Goal: Book appointment/travel/reservation

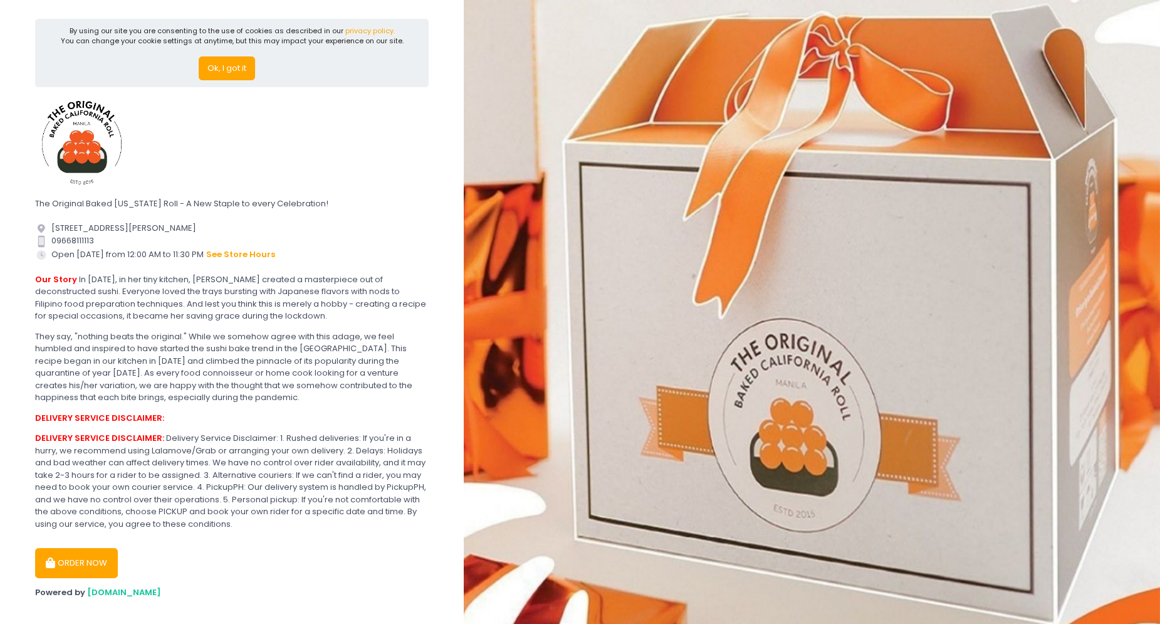
click at [227, 74] on button "Ok, I got it" at bounding box center [227, 68] width 56 height 24
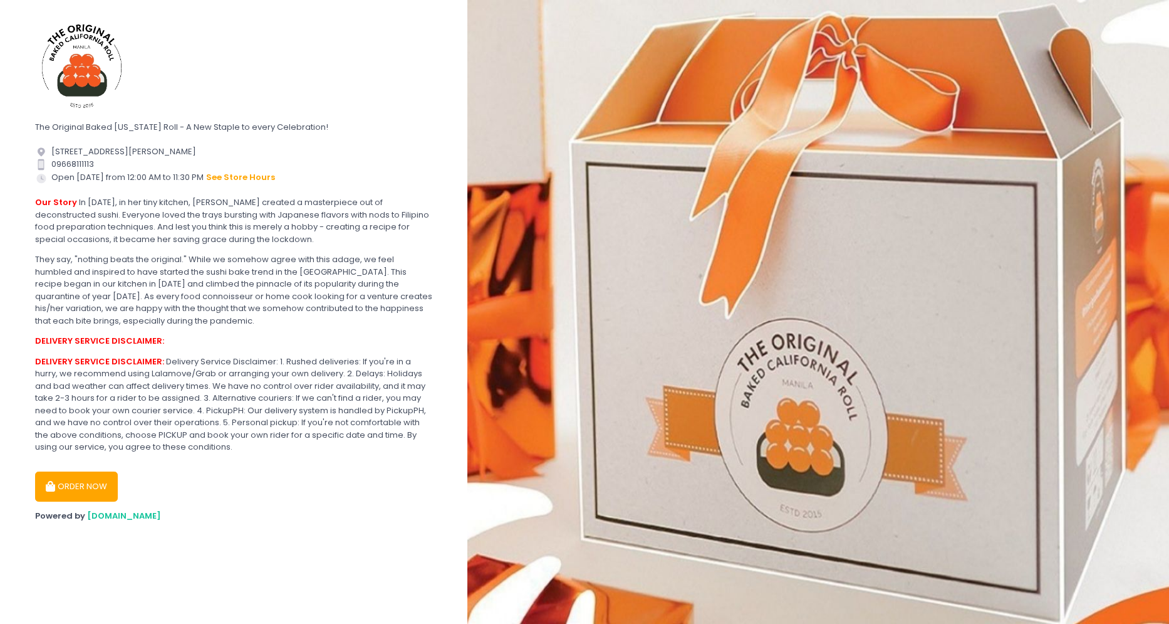
click at [88, 473] on button "ORDER NOW" at bounding box center [76, 486] width 83 height 30
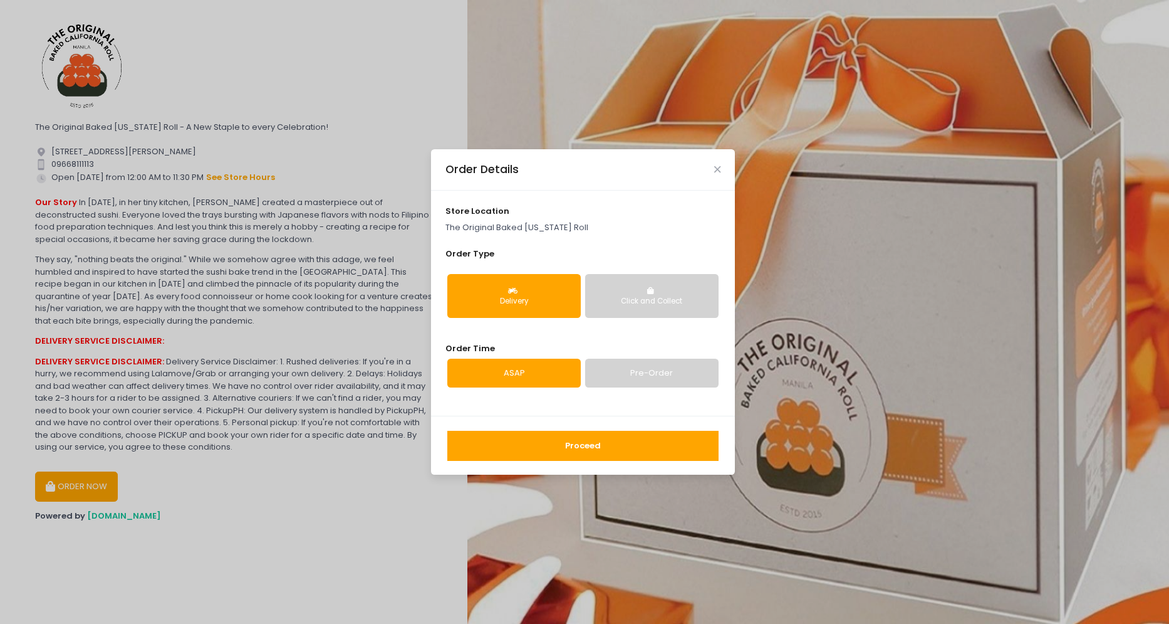
click at [619, 375] on link "Pre-Order" at bounding box center [651, 372] width 133 height 29
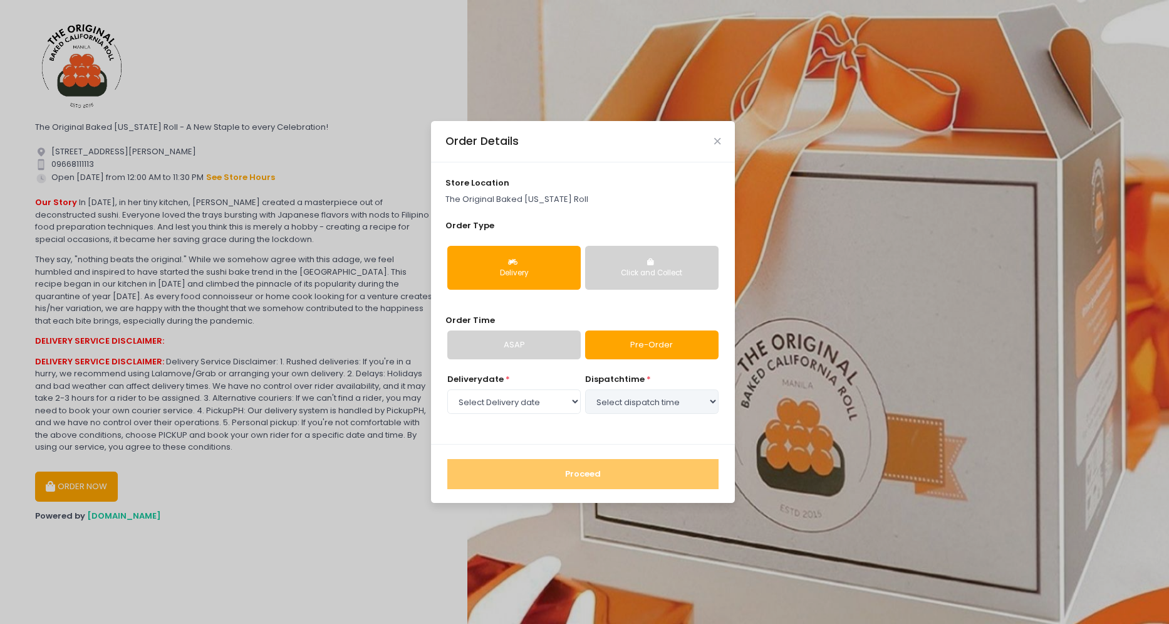
select select "[DATE]"
click at [614, 404] on select "Select dispatch time 05:00 PM - 05:30 PM 05:30 PM - 06:00 PM 06:00 PM - 06:30 P…" at bounding box center [651, 401] width 133 height 24
select select "20:30"
click at [585, 389] on select "Select dispatch time 05:00 PM - 05:30 PM 05:30 PM - 06:00 PM 06:00 PM - 06:30 P…" at bounding box center [651, 401] width 133 height 24
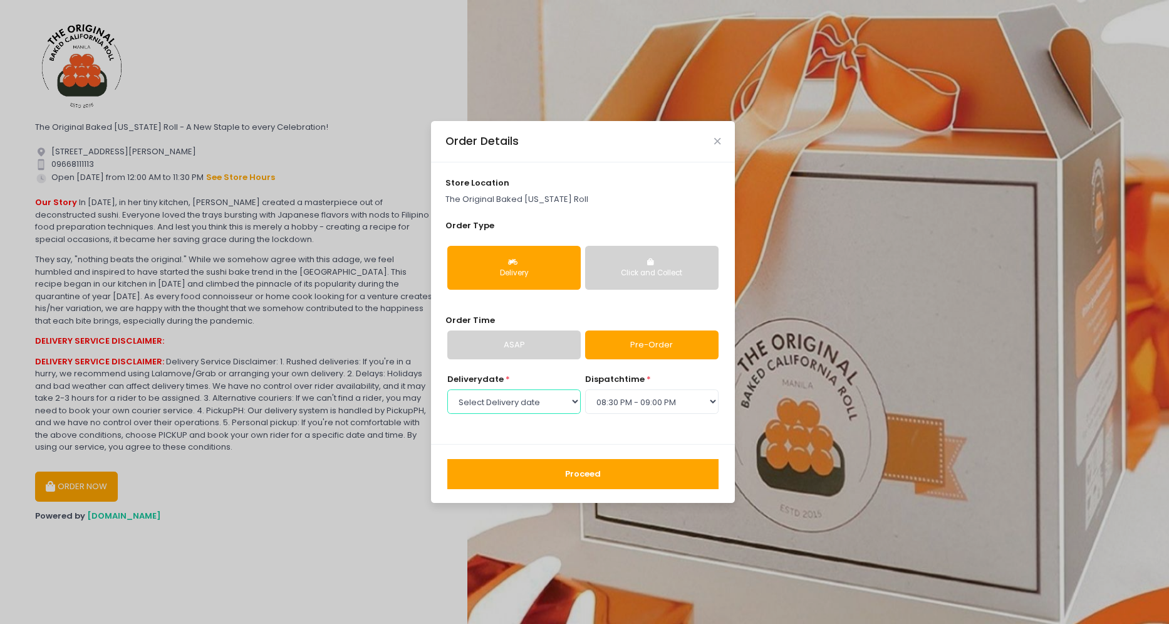
click at [552, 395] on select "Select Delivery date [DATE] [DATE] [DATE] [DATE] [DATE] [DATE] [DATE] [DATE] [D…" at bounding box center [513, 401] width 133 height 24
select select "[DATE]"
click at [447, 389] on select "Select Delivery date [DATE] [DATE] [DATE] [DATE] [DATE] [DATE] [DATE] [DATE] [D…" at bounding box center [513, 401] width 133 height 24
select select "20:30"
click at [580, 461] on button "Proceed" at bounding box center [582, 474] width 271 height 30
